Goal: Entertainment & Leisure: Consume media (video, audio)

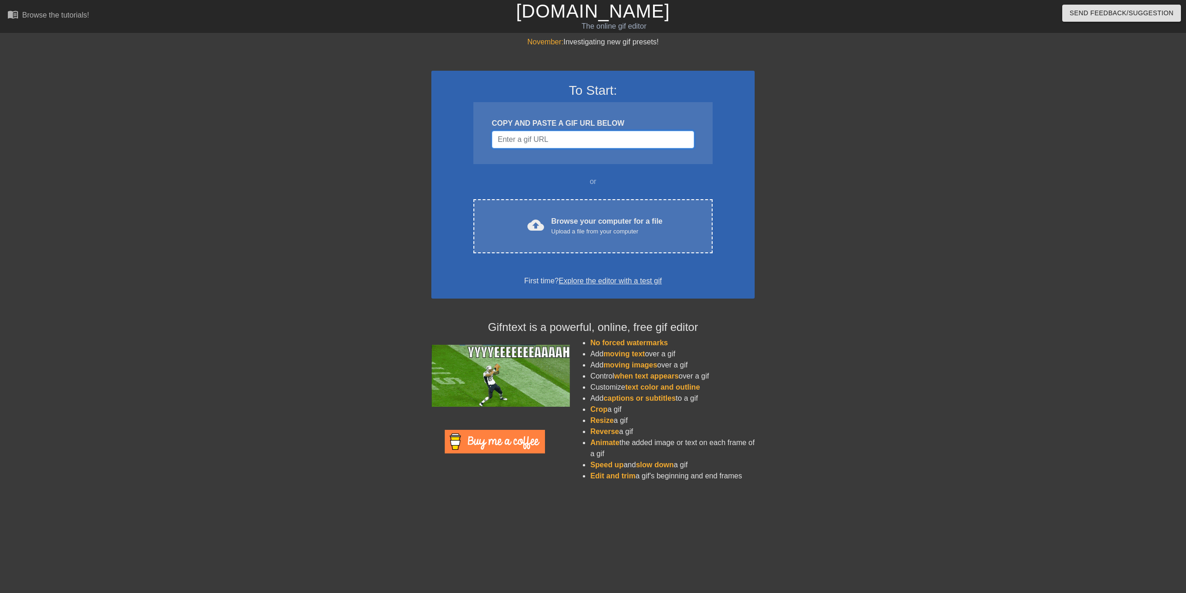
click at [550, 143] on input "Username" at bounding box center [593, 140] width 202 height 18
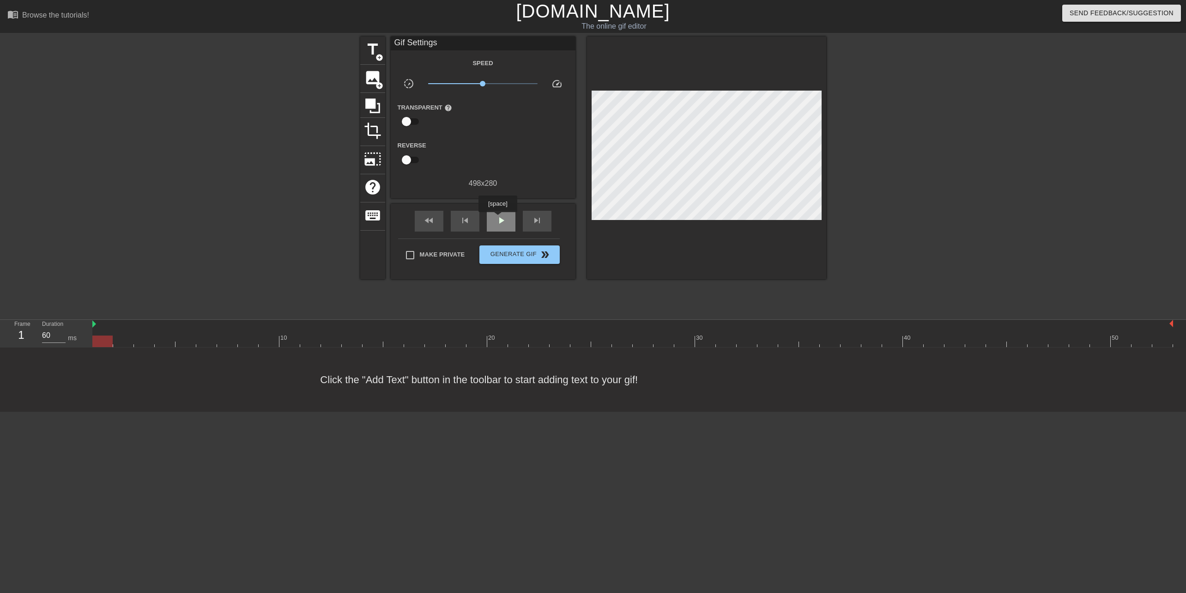
click at [498, 218] on span "play_arrow" at bounding box center [501, 220] width 11 height 11
click at [543, 224] on div "skip_next" at bounding box center [537, 221] width 29 height 21
click at [498, 224] on span "pause" at bounding box center [501, 220] width 11 height 11
click at [537, 223] on span "skip_next" at bounding box center [537, 220] width 11 height 11
click at [435, 227] on div "fast_rewind" at bounding box center [429, 221] width 29 height 21
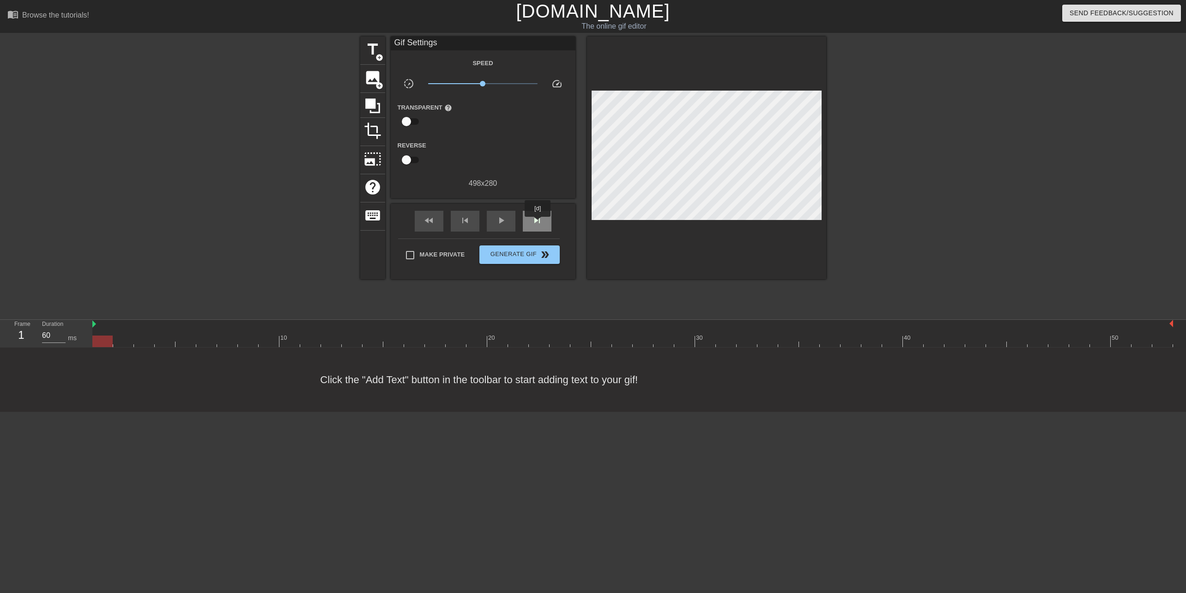
click at [538, 223] on span "skip_next" at bounding box center [537, 220] width 11 height 11
click at [532, 221] on span "skip_next" at bounding box center [537, 220] width 11 height 11
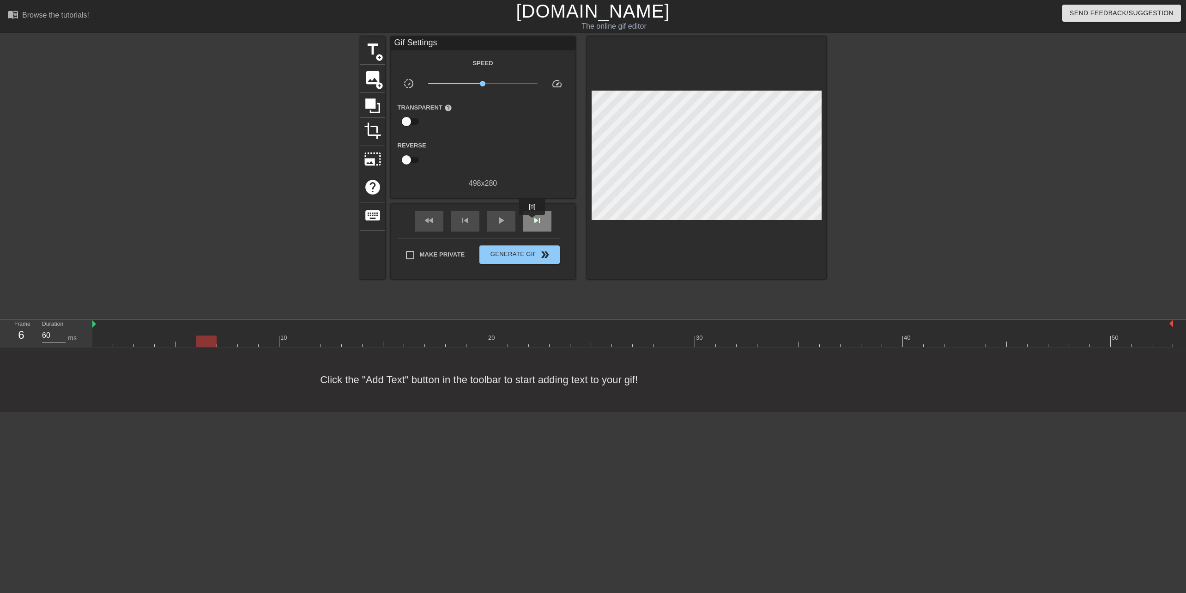
click at [532, 221] on span "skip_next" at bounding box center [537, 220] width 11 height 11
click at [533, 221] on span "skip_next" at bounding box center [537, 220] width 11 height 11
click at [534, 222] on span "skip_next" at bounding box center [537, 220] width 11 height 11
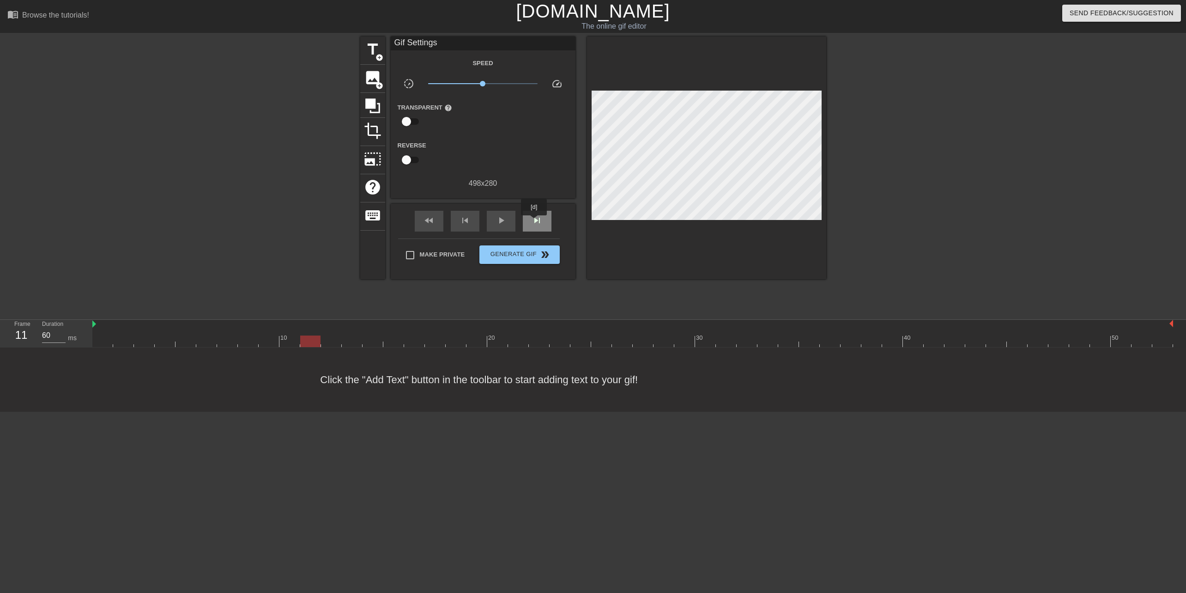
click at [534, 222] on span "skip_next" at bounding box center [537, 220] width 11 height 11
click at [439, 224] on div "fast_rewind" at bounding box center [429, 221] width 29 height 21
click at [534, 222] on span "skip_next" at bounding box center [537, 220] width 11 height 11
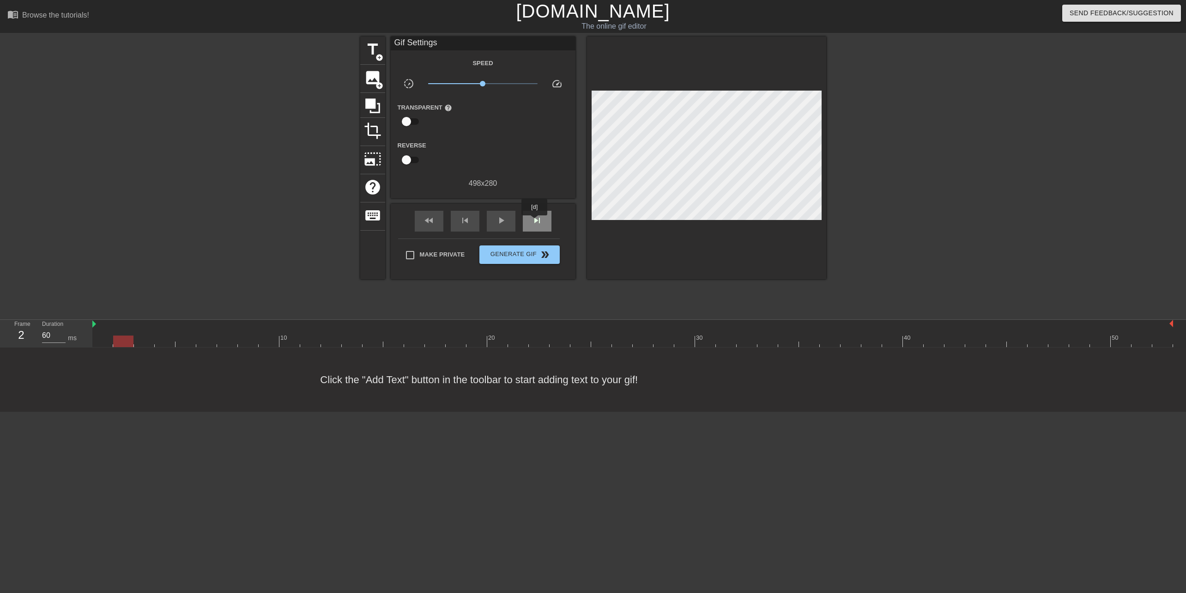
click at [534, 222] on span "skip_next" at bounding box center [537, 220] width 11 height 11
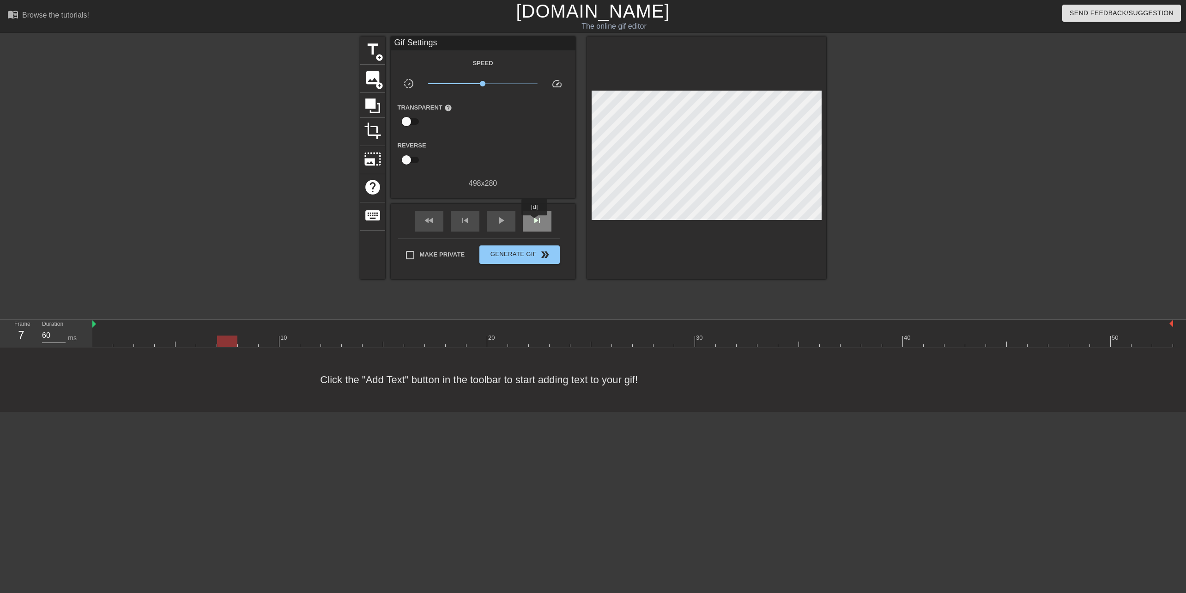
click at [534, 222] on span "skip_next" at bounding box center [537, 220] width 11 height 11
click at [374, 217] on span "keyboard" at bounding box center [373, 215] width 18 height 18
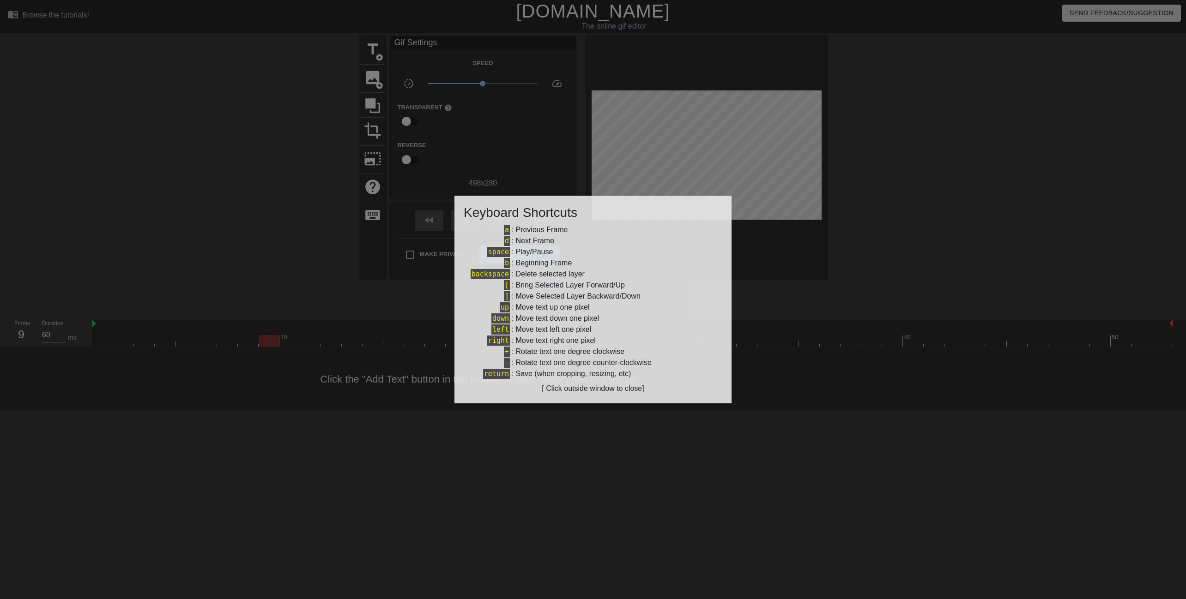
click at [254, 231] on div at bounding box center [593, 299] width 1186 height 599
